Goal: Find specific page/section

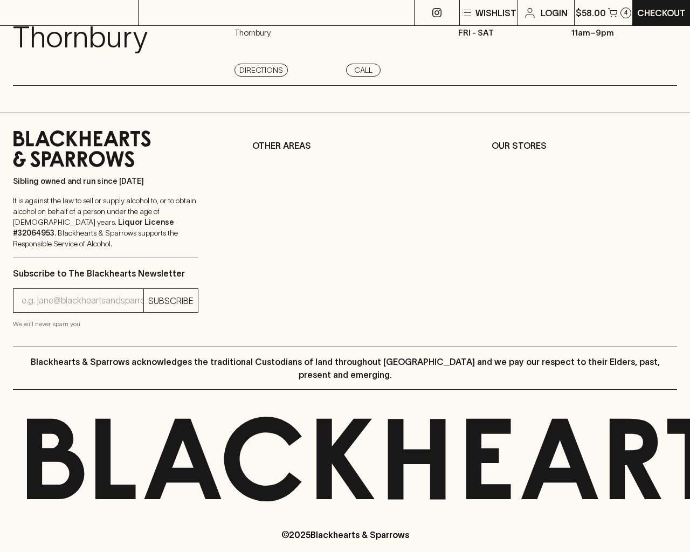
scroll to position [1232, 0]
type input "[EMAIL_ADDRESS]"
type input "1"
type input "e"
type input "Elderton E - Series"
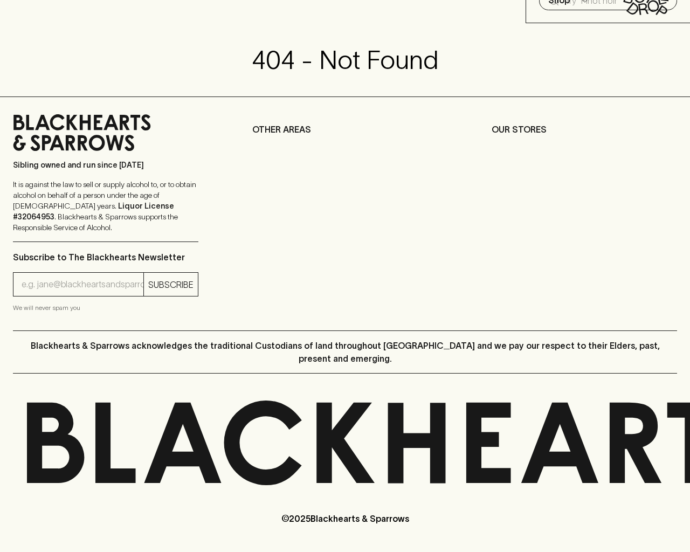
scroll to position [40, 0]
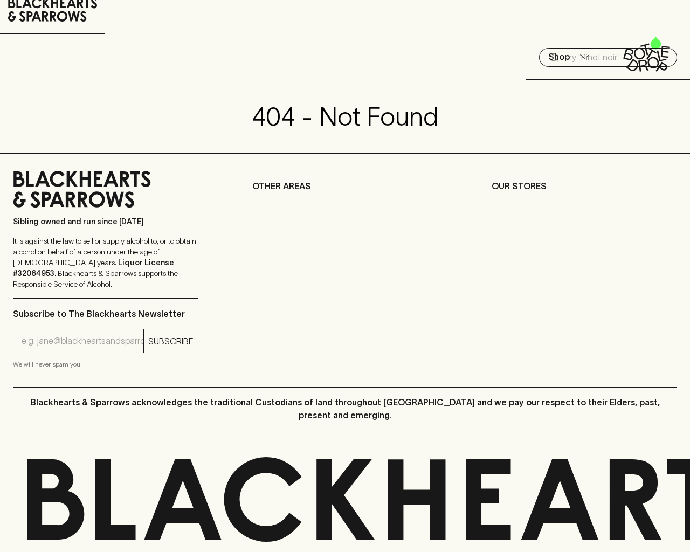
type input "1"
type input "[EMAIL_ADDRESS]"
type input "e"
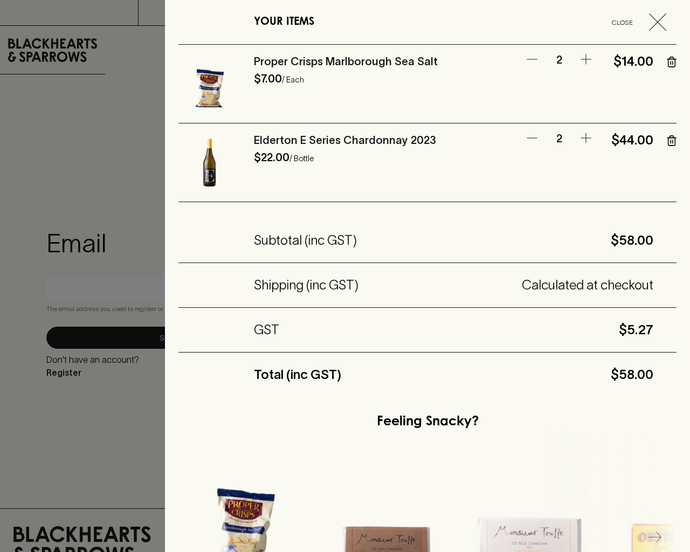
scroll to position [355, 0]
